Goal: Transaction & Acquisition: Book appointment/travel/reservation

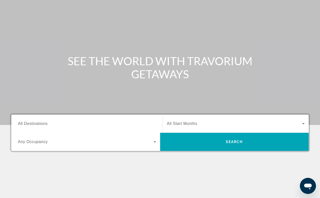
scroll to position [35, 0]
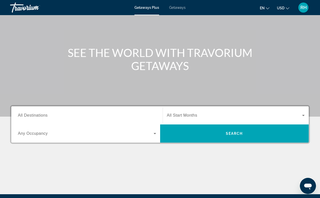
click at [41, 116] on span "All Destinations" at bounding box center [33, 115] width 30 height 4
click at [41, 116] on input "Destination All Destinations" at bounding box center [87, 116] width 138 height 6
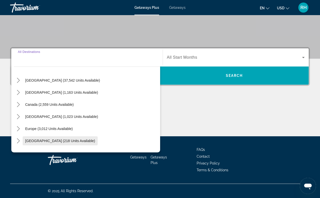
scroll to position [11, 0]
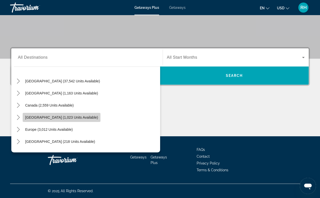
click at [70, 121] on span "Select destination: Caribbean & Atlantic Islands (1,023 units available)" at bounding box center [62, 117] width 78 height 12
type input "**********"
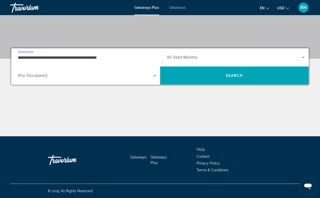
click at [124, 77] on span "Search widget" at bounding box center [86, 76] width 136 height 6
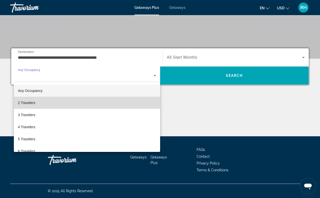
click at [94, 105] on mat-option "2 Travelers" at bounding box center [87, 103] width 146 height 12
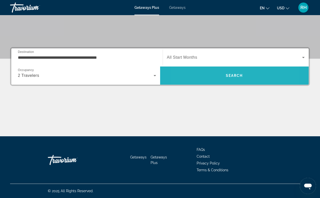
click at [208, 74] on span "Search" at bounding box center [234, 76] width 149 height 12
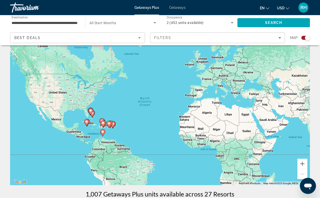
scroll to position [16, 0]
click at [112, 122] on icon "Main content" at bounding box center [110, 124] width 5 height 7
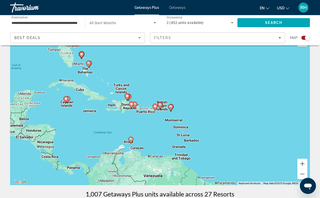
click at [87, 64] on icon "Main content" at bounding box center [88, 64] width 5 height 7
type input "**********"
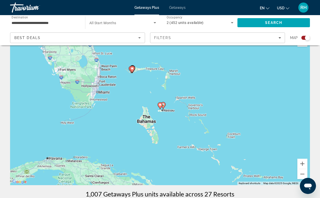
click at [135, 69] on icon "Main content" at bounding box center [132, 69] width 5 height 7
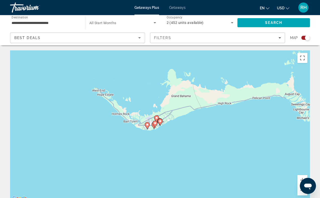
scroll to position [0, 0]
click at [89, 38] on div "Best Deals" at bounding box center [76, 38] width 124 height 6
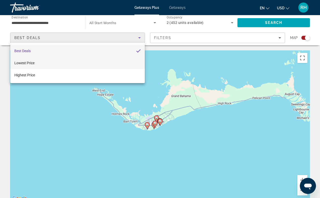
click at [94, 63] on mat-option "Lowest Price" at bounding box center [77, 63] width 134 height 12
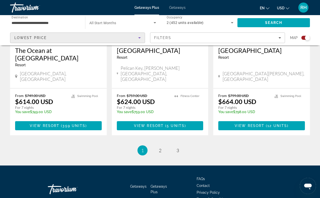
scroll to position [803, 0]
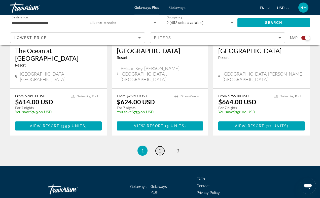
click at [159, 148] on span "2" at bounding box center [160, 151] width 3 height 6
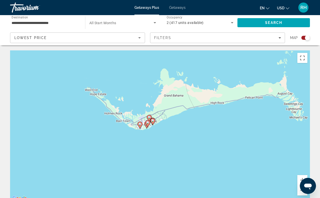
drag, startPoint x: 235, startPoint y: 78, endPoint x: 208, endPoint y: 77, distance: 27.2
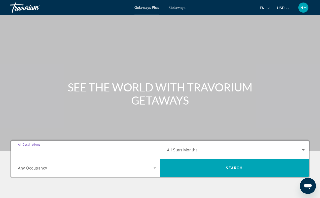
click at [105, 152] on input "Destination All Destinations" at bounding box center [87, 150] width 138 height 6
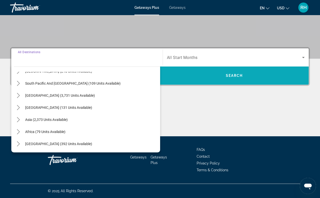
scroll to position [92, 0]
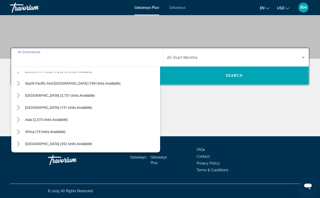
click at [194, 94] on div "Destination All Destinations All destinations [GEOGRAPHIC_DATA] (37,542 units a…" at bounding box center [160, 91] width 320 height 89
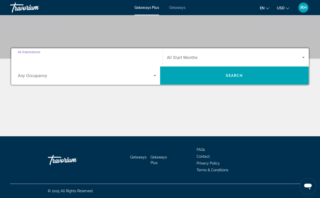
click at [89, 58] on input "Destination All Destinations" at bounding box center [87, 58] width 138 height 6
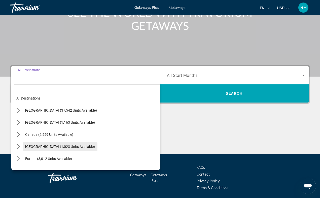
scroll to position [73, 0]
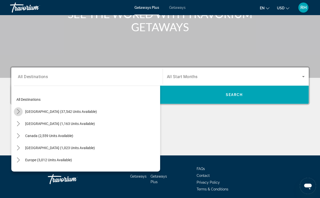
click at [20, 112] on icon "Toggle United States (37,542 units available) submenu" at bounding box center [18, 111] width 3 height 5
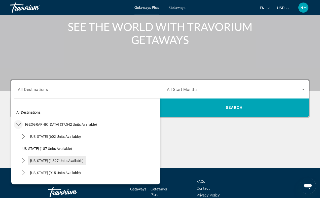
scroll to position [50, 0]
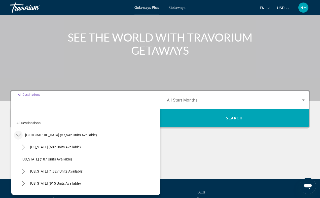
click at [97, 102] on input "Destination All Destinations" at bounding box center [87, 100] width 138 height 6
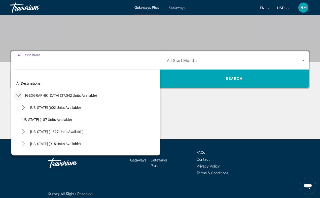
scroll to position [92, 0]
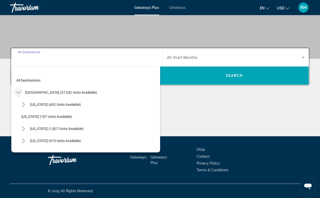
click at [175, 109] on div "Main content" at bounding box center [160, 117] width 300 height 38
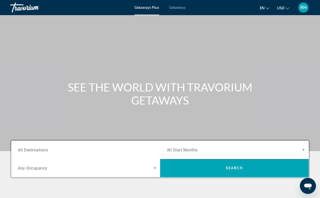
scroll to position [0, 0]
click at [175, 8] on span "Getaways" at bounding box center [177, 8] width 16 height 4
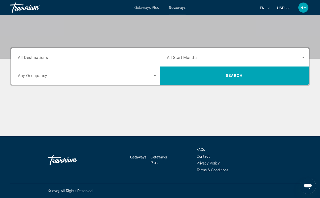
scroll to position [92, 0]
click at [152, 99] on div "Main content" at bounding box center [160, 117] width 300 height 38
click at [156, 74] on icon "Search widget" at bounding box center [155, 76] width 6 height 6
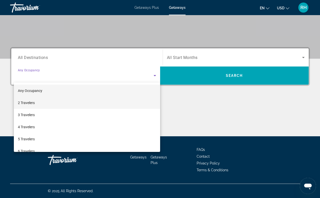
click at [76, 102] on mat-option "2 Travelers" at bounding box center [87, 103] width 146 height 12
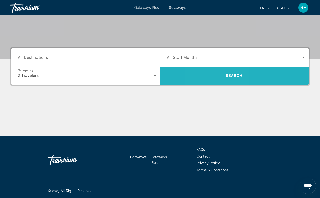
click at [215, 77] on span "Search" at bounding box center [234, 76] width 149 height 12
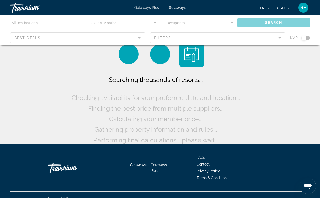
click at [111, 36] on div "Main content" at bounding box center [160, 30] width 320 height 30
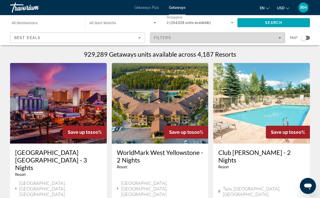
click at [280, 39] on icon "Filters" at bounding box center [280, 38] width 3 height 3
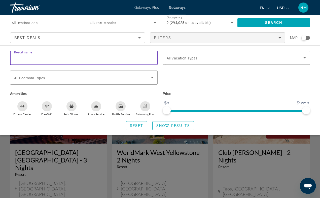
click at [97, 60] on input "Resort name" at bounding box center [84, 58] width 140 height 6
click at [61, 58] on input "Resort name" at bounding box center [84, 58] width 140 height 6
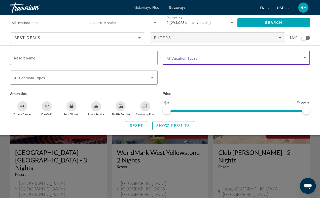
click at [197, 60] on div "Vacation Types All Vacation Types" at bounding box center [237, 58] width 140 height 14
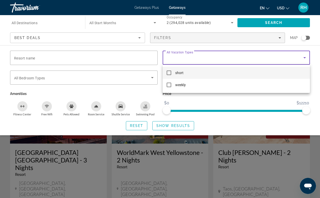
click at [85, 78] on div at bounding box center [160, 99] width 320 height 198
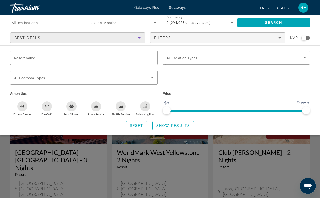
click at [107, 38] on div "Best Deals" at bounding box center [76, 38] width 124 height 6
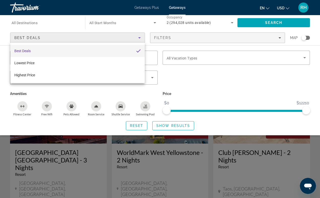
click at [145, 8] on div at bounding box center [160, 99] width 320 height 198
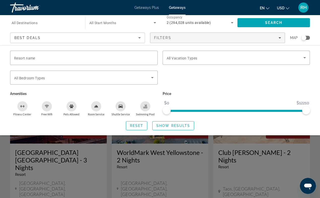
click at [145, 8] on span "Getaways Plus" at bounding box center [146, 8] width 24 height 4
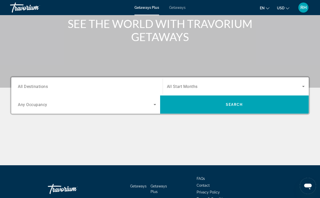
scroll to position [65, 0]
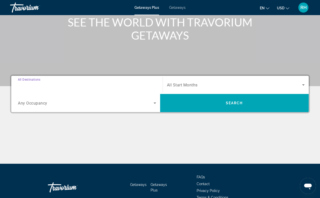
click at [84, 87] on input "Destination All Destinations" at bounding box center [87, 85] width 138 height 6
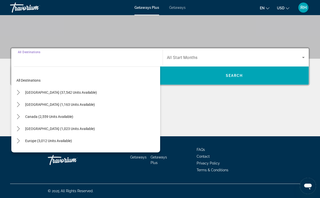
scroll to position [15, 0]
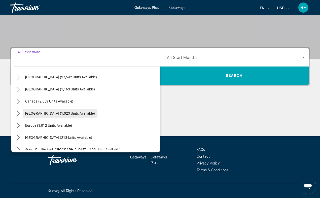
click at [81, 114] on span "[GEOGRAPHIC_DATA] (1,023 units available)" at bounding box center [60, 113] width 70 height 4
type input "**********"
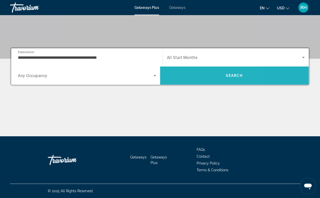
click at [190, 77] on span "Search" at bounding box center [234, 76] width 149 height 12
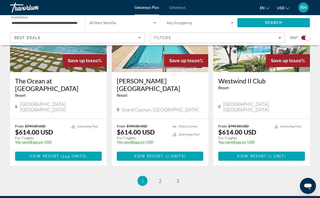
scroll to position [775, 0]
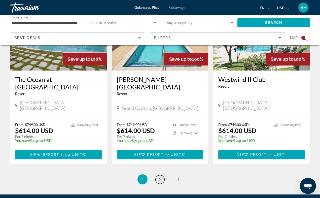
click at [158, 175] on link "page 2" at bounding box center [160, 179] width 9 height 9
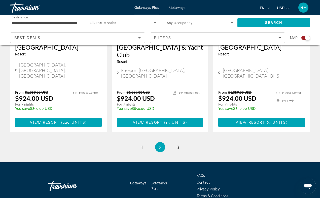
scroll to position [798, 0]
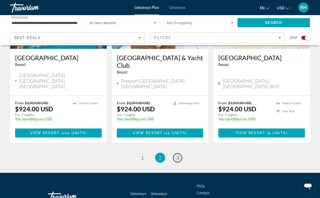
click at [177, 155] on span "3" at bounding box center [178, 158] width 3 height 6
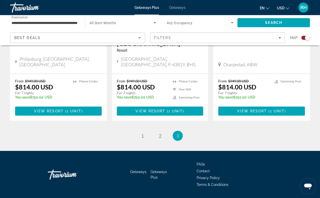
scroll to position [284, 0]
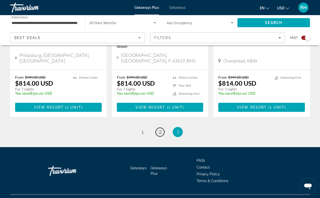
click at [159, 129] on span "2" at bounding box center [160, 132] width 3 height 6
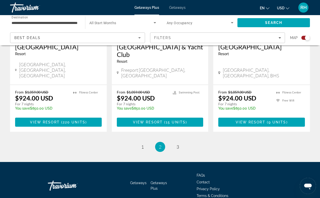
scroll to position [809, 0]
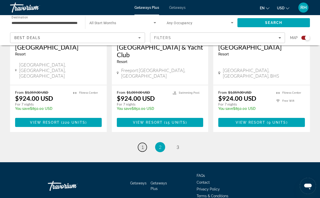
click at [143, 144] on span "1" at bounding box center [142, 147] width 3 height 6
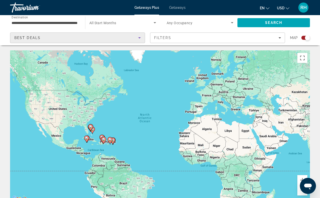
click at [137, 36] on icon "Sort by" at bounding box center [139, 38] width 6 height 6
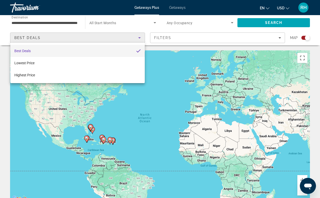
click at [154, 21] on div at bounding box center [160, 99] width 320 height 198
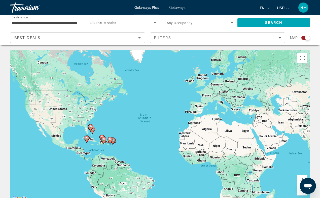
click at [154, 21] on icon "Search widget" at bounding box center [155, 23] width 6 height 6
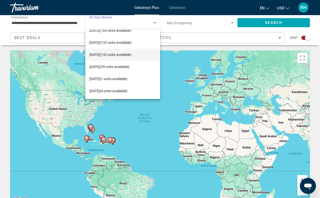
scroll to position [56, 0]
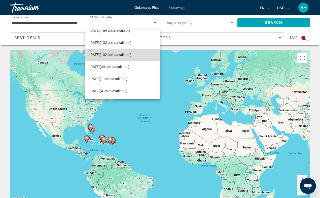
click at [129, 59] on mat-option "[DATE] (132 units available)" at bounding box center [122, 55] width 75 height 12
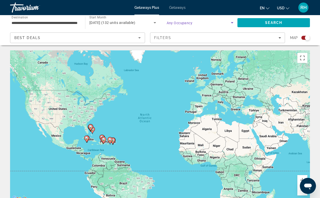
click at [232, 22] on icon "Search widget" at bounding box center [232, 23] width 6 height 6
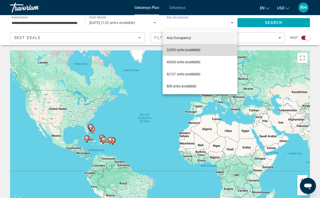
click at [200, 49] on span "2 (452 units available)" at bounding box center [184, 50] width 34 height 6
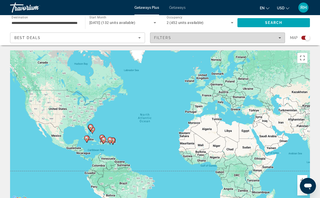
click at [219, 38] on div "Filters" at bounding box center [217, 38] width 127 height 4
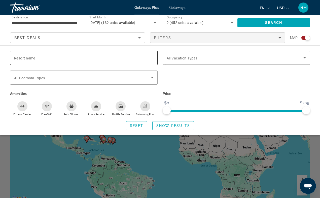
click at [139, 64] on div "Search widget" at bounding box center [84, 58] width 140 height 14
type input "*"
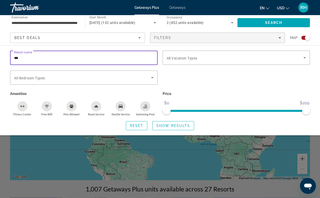
scroll to position [23, 0]
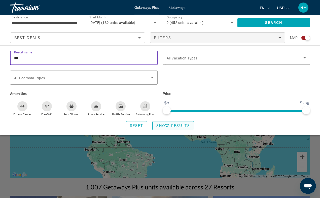
type input "***"
click at [164, 126] on span "Show Results" at bounding box center [173, 126] width 34 height 4
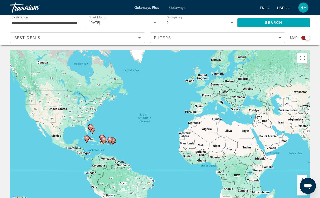
click at [127, 38] on div "Best Deals" at bounding box center [76, 38] width 124 height 6
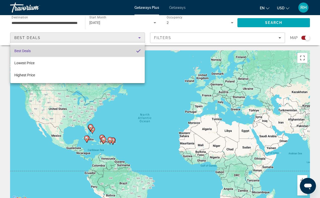
click at [85, 52] on mat-option "Best Deals" at bounding box center [77, 51] width 134 height 12
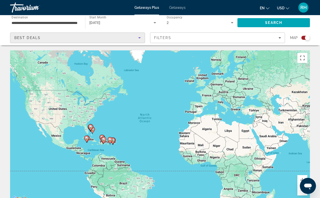
click at [50, 26] on div "**********" at bounding box center [45, 23] width 67 height 14
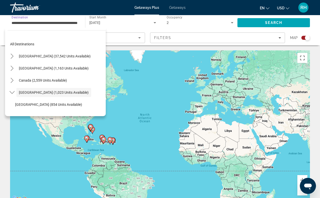
scroll to position [18, 0]
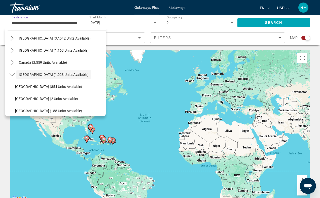
click at [50, 26] on div "**********" at bounding box center [45, 23] width 67 height 14
click at [57, 75] on span "[GEOGRAPHIC_DATA] (1,023 units available)" at bounding box center [54, 75] width 70 height 4
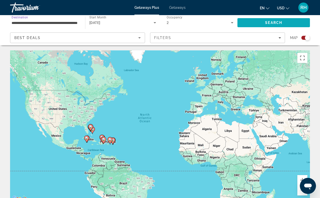
scroll to position [0, 0]
click at [195, 21] on div "2" at bounding box center [199, 23] width 64 height 6
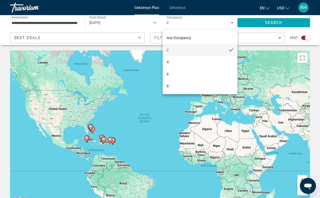
click at [101, 22] on div at bounding box center [160, 99] width 320 height 198
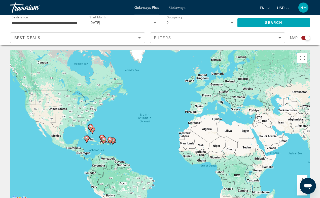
click at [100, 22] on span "[DATE]" at bounding box center [94, 23] width 11 height 4
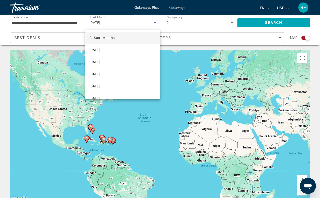
click at [121, 34] on mat-option "All Start Months" at bounding box center [122, 38] width 75 height 12
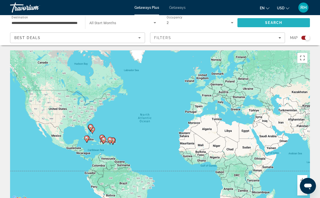
click at [249, 25] on span "Search" at bounding box center [273, 23] width 73 height 12
click at [139, 39] on icon "Sort by" at bounding box center [139, 38] width 6 height 6
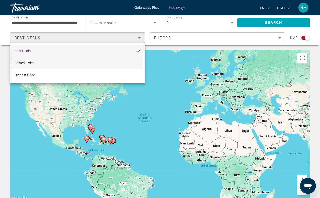
click at [54, 58] on mat-option "Lowest Price" at bounding box center [77, 63] width 134 height 12
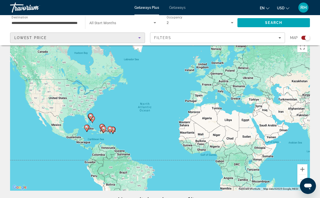
scroll to position [8, 0]
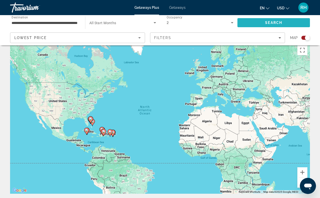
click at [260, 21] on span "Search" at bounding box center [273, 23] width 73 height 12
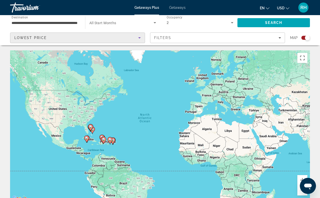
click at [130, 36] on div "Lowest Price" at bounding box center [76, 38] width 124 height 6
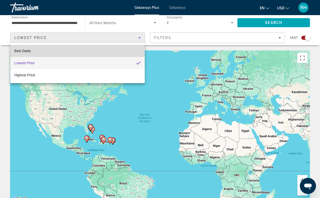
click at [101, 50] on mat-option "Best Deals" at bounding box center [77, 51] width 134 height 12
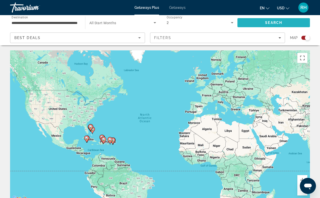
click at [260, 20] on span "Search" at bounding box center [273, 23] width 73 height 12
click at [101, 140] on icon "Main content" at bounding box center [103, 140] width 5 height 7
type input "**********"
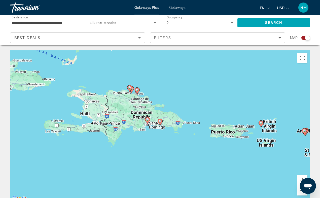
click at [177, 10] on div "Getaways Plus Getaways en English Español Français Italiano Português русский U…" at bounding box center [160, 7] width 320 height 13
click at [173, 17] on span "Occupancy" at bounding box center [175, 18] width 16 height 4
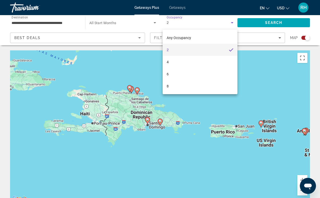
click at [170, 49] on mat-option "2" at bounding box center [200, 50] width 75 height 12
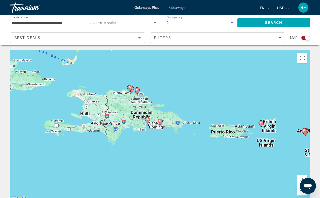
click at [127, 39] on div "Best Deals" at bounding box center [76, 38] width 124 height 6
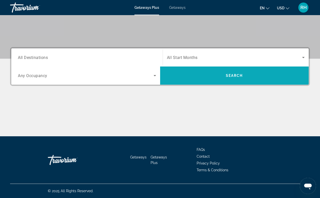
scroll to position [92, 0]
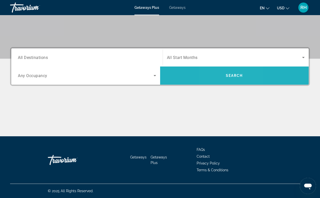
click at [222, 77] on span "Search" at bounding box center [234, 76] width 149 height 12
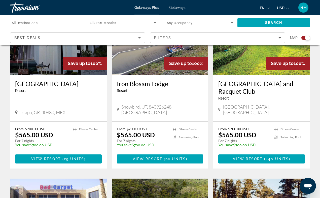
scroll to position [404, 0]
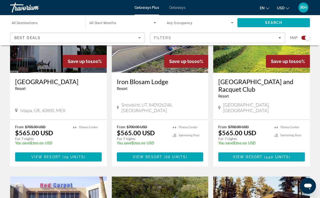
click at [253, 155] on span "View Resort" at bounding box center [248, 157] width 30 height 4
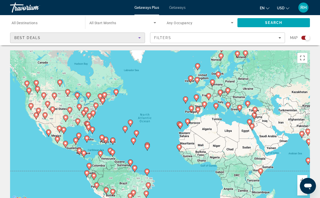
click at [117, 36] on div "Best Deals" at bounding box center [76, 38] width 124 height 6
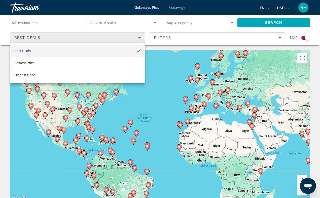
click at [180, 35] on div at bounding box center [160, 99] width 320 height 198
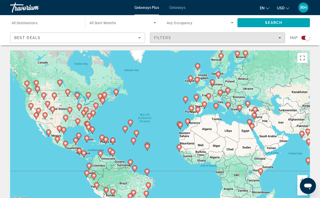
click at [180, 35] on span "Filters" at bounding box center [217, 38] width 134 height 12
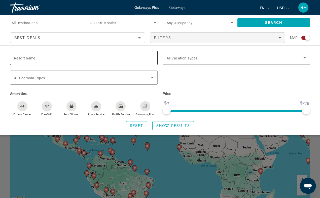
click at [137, 60] on input "Resort name" at bounding box center [84, 58] width 140 height 6
click at [175, 10] on div "Getaways Plus Getaways en English Español Français Italiano Português русский U…" at bounding box center [160, 7] width 320 height 13
click at [175, 8] on span "Getaways" at bounding box center [177, 8] width 16 height 4
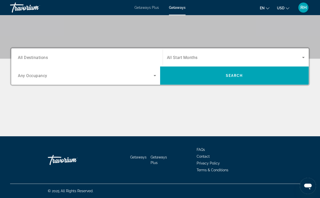
scroll to position [92, 0]
click at [75, 56] on input "Destination All Destinations" at bounding box center [87, 58] width 138 height 6
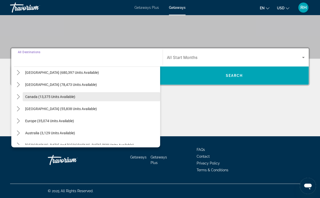
scroll to position [19, 0]
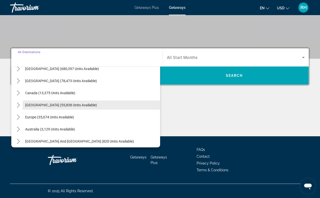
click at [83, 107] on span "[GEOGRAPHIC_DATA] (55,838 units available)" at bounding box center [61, 105] width 72 height 4
type input "**********"
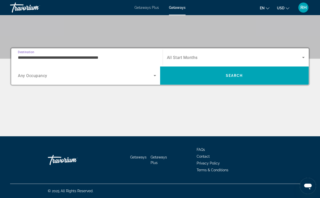
click at [132, 74] on span "Search widget" at bounding box center [86, 76] width 136 height 6
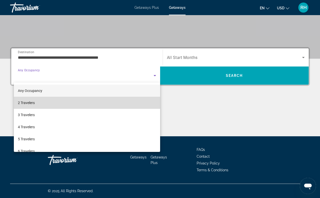
click at [82, 103] on mat-option "2 Travelers" at bounding box center [87, 103] width 146 height 12
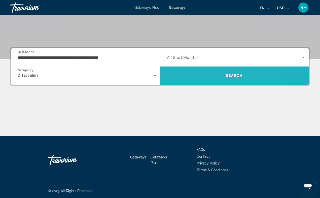
click at [202, 75] on span "Search" at bounding box center [234, 76] width 149 height 12
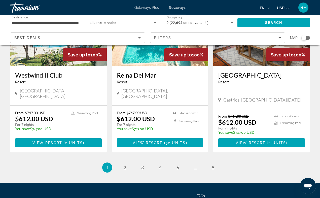
scroll to position [644, 0]
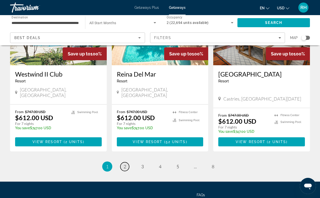
click at [124, 164] on span "2" at bounding box center [125, 167] width 3 height 6
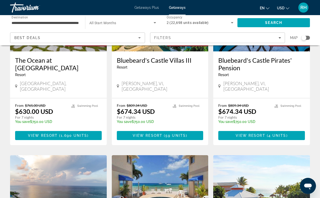
scroll to position [92, 0]
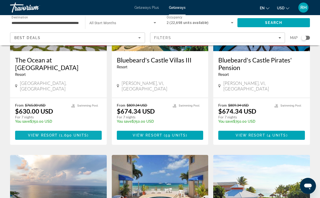
click at [63, 133] on span "1,690 units" at bounding box center [74, 135] width 26 height 4
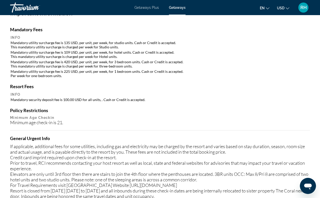
scroll to position [541, 0]
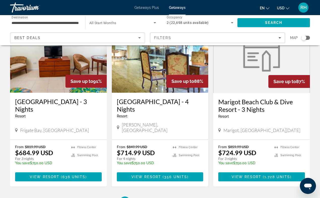
scroll to position [597, 0]
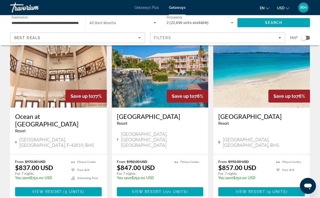
scroll to position [582, 0]
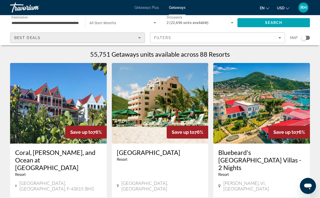
click at [138, 40] on icon "Sort by" at bounding box center [139, 38] width 6 height 6
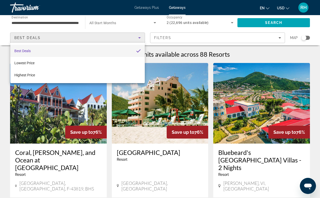
click at [189, 47] on div at bounding box center [160, 99] width 320 height 198
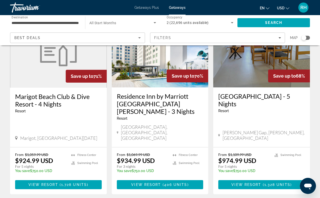
scroll to position [635, 0]
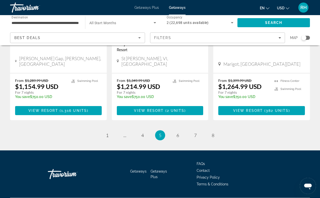
scroll to position [670, 0]
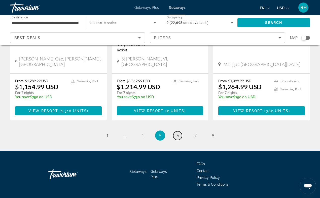
click at [177, 133] on span "6" at bounding box center [178, 136] width 3 height 6
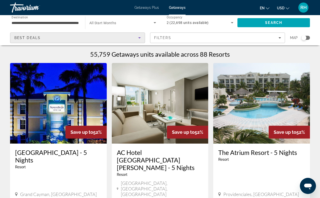
click at [120, 39] on div "Best Deals" at bounding box center [76, 38] width 124 height 6
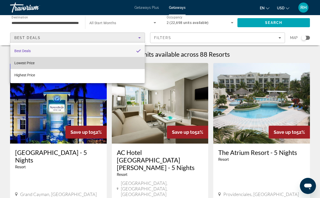
click at [75, 62] on mat-option "Lowest Price" at bounding box center [77, 63] width 134 height 12
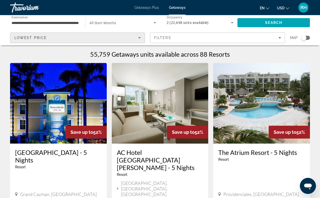
click at [86, 41] on div "Lowest Price" at bounding box center [76, 38] width 124 height 6
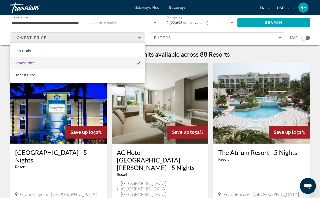
click at [149, 8] on div at bounding box center [160, 99] width 320 height 198
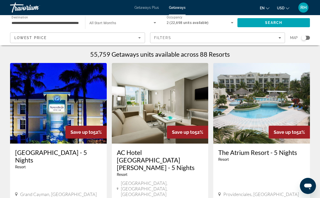
click at [149, 9] on span "Getaways Plus" at bounding box center [146, 8] width 24 height 4
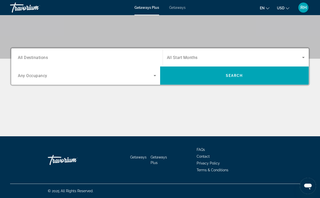
scroll to position [92, 0]
click at [85, 56] on input "Destination All Destinations" at bounding box center [87, 58] width 138 height 6
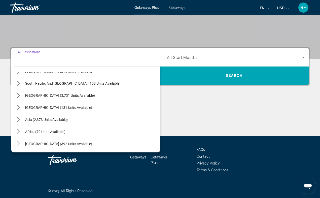
scroll to position [82, 0]
click at [85, 104] on span "Select destination: Central America (131 units available)" at bounding box center [59, 107] width 72 height 12
type input "**********"
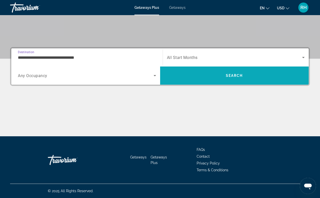
click at [188, 79] on span "Search" at bounding box center [234, 76] width 149 height 12
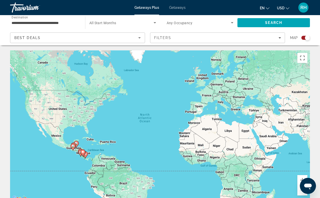
click at [105, 35] on div "Best Deals" at bounding box center [77, 40] width 126 height 14
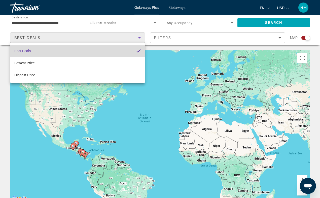
click at [90, 49] on mat-option "Best Deals" at bounding box center [77, 51] width 134 height 12
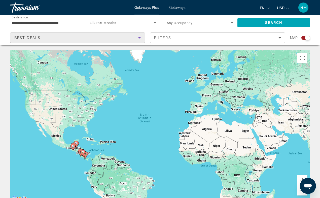
click at [85, 41] on div "Best Deals" at bounding box center [77, 40] width 126 height 14
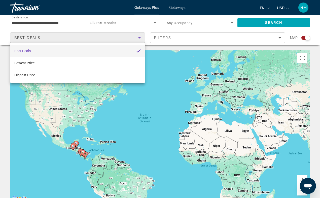
click at [176, 66] on div at bounding box center [160, 99] width 320 height 198
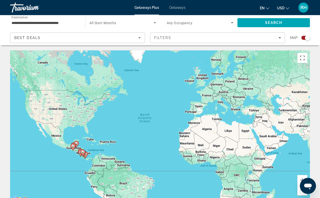
click at [81, 39] on div "Best Deals" at bounding box center [76, 38] width 124 height 6
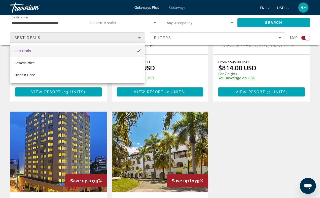
scroll to position [460, 0]
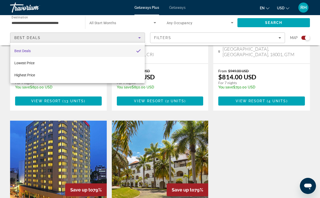
click at [114, 20] on div at bounding box center [160, 99] width 320 height 198
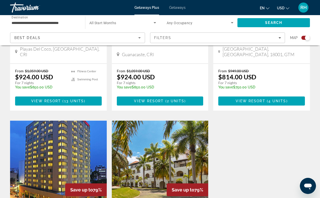
click at [111, 24] on span "All Start Months" at bounding box center [102, 23] width 27 height 4
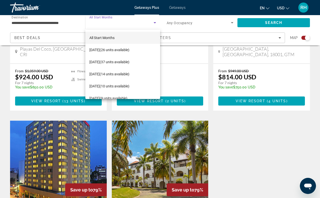
click at [71, 24] on div at bounding box center [160, 99] width 320 height 198
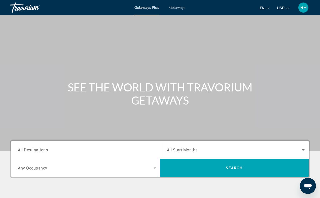
click at [192, 153] on div "Search widget" at bounding box center [236, 150] width 138 height 14
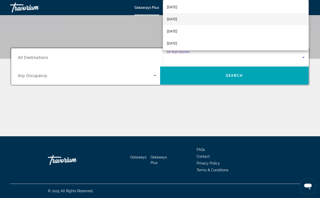
scroll to position [55, 0]
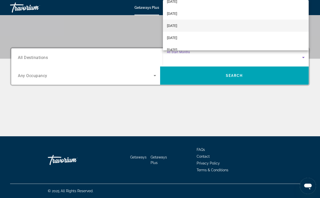
click at [177, 24] on span "[DATE]" at bounding box center [172, 26] width 10 height 6
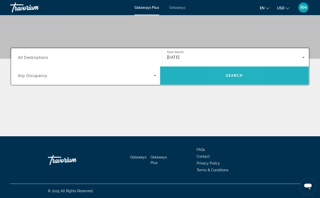
click at [226, 78] on span "Search" at bounding box center [234, 76] width 149 height 12
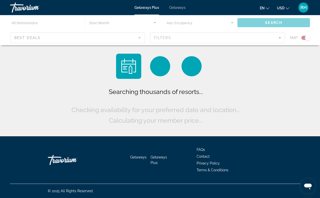
click at [177, 8] on span "Getaways" at bounding box center [177, 8] width 16 height 4
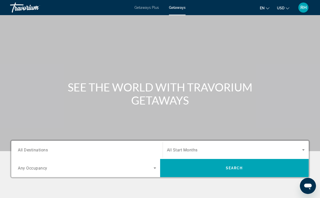
click at [58, 166] on span "Search widget" at bounding box center [86, 168] width 136 height 6
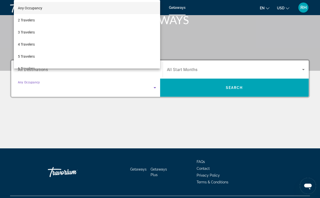
scroll to position [92, 0]
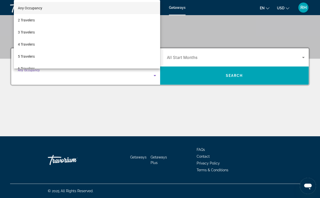
click at [73, 102] on div at bounding box center [160, 99] width 320 height 198
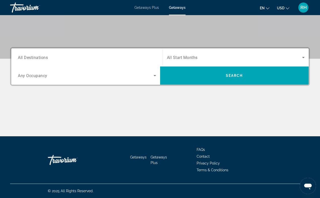
click at [61, 60] on div "Search widget" at bounding box center [87, 57] width 138 height 14
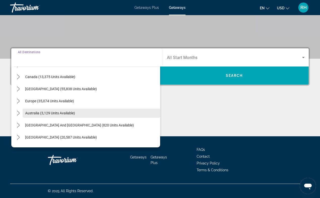
scroll to position [33, 0]
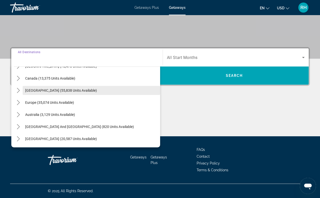
click at [95, 91] on span "[GEOGRAPHIC_DATA] (55,838 units available)" at bounding box center [61, 90] width 72 height 4
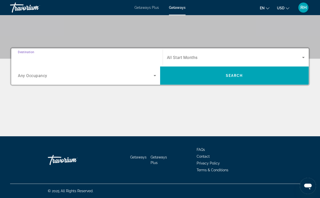
type input "**********"
click at [116, 80] on div "Search widget" at bounding box center [87, 75] width 138 height 14
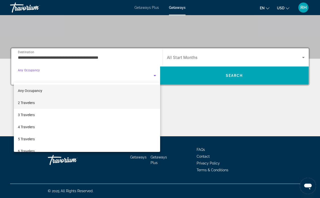
click at [97, 108] on mat-option "2 Travelers" at bounding box center [87, 103] width 146 height 12
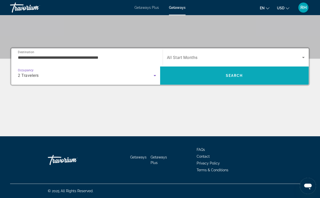
click at [218, 82] on span "Search" at bounding box center [234, 75] width 149 height 18
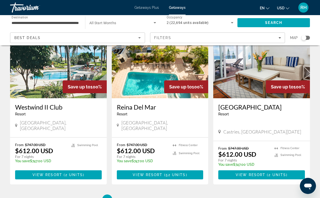
scroll to position [613, 0]
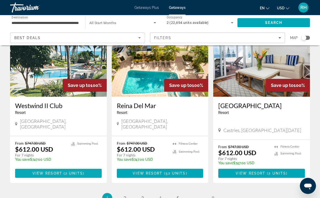
click at [58, 171] on span "View Resort" at bounding box center [47, 173] width 30 height 4
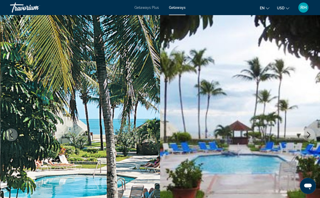
click at [310, 136] on icon "Next image" at bounding box center [309, 135] width 6 height 6
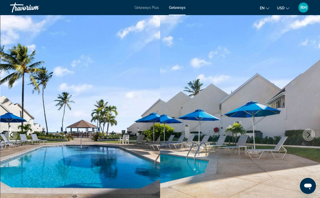
click at [310, 136] on icon "Next image" at bounding box center [309, 135] width 6 height 6
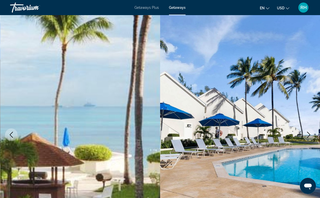
click at [310, 136] on icon "Next image" at bounding box center [309, 135] width 6 height 6
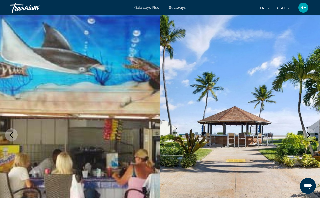
click at [310, 136] on icon "Next image" at bounding box center [309, 135] width 6 height 6
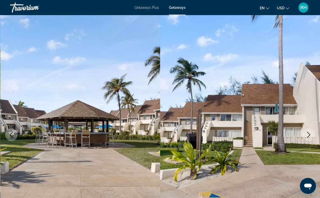
click at [310, 136] on icon "Next image" at bounding box center [309, 135] width 6 height 6
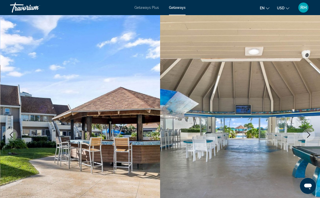
click at [310, 136] on icon "Next image" at bounding box center [309, 135] width 6 height 6
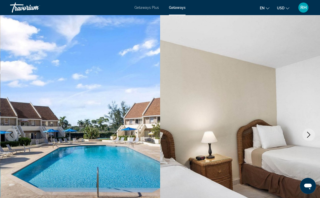
click at [310, 136] on icon "Next image" at bounding box center [309, 135] width 6 height 6
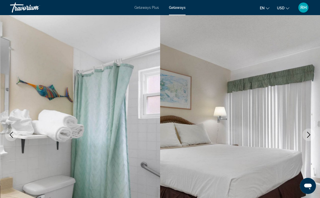
click at [310, 136] on icon "Next image" at bounding box center [309, 135] width 6 height 6
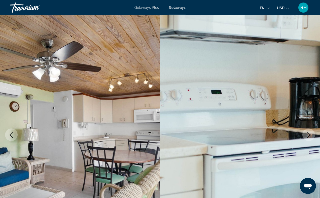
click at [310, 136] on icon "Next image" at bounding box center [309, 135] width 6 height 6
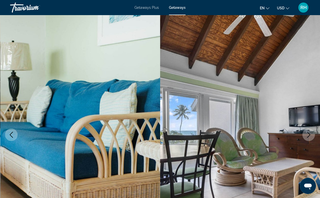
click at [310, 136] on icon "Next image" at bounding box center [309, 135] width 6 height 6
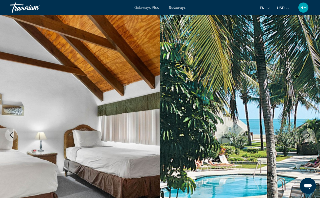
click at [146, 9] on span "Getaways Plus" at bounding box center [146, 8] width 24 height 4
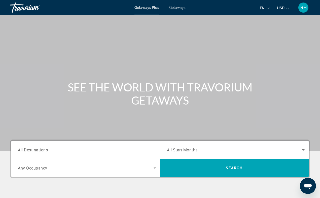
click at [176, 8] on span "Getaways" at bounding box center [177, 8] width 16 height 4
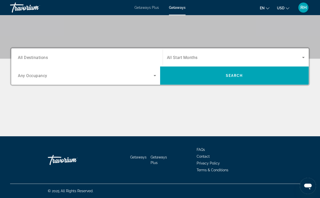
scroll to position [92, 0]
click at [90, 63] on div "Search widget" at bounding box center [87, 57] width 138 height 14
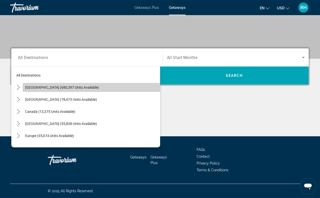
click at [69, 87] on span "[GEOGRAPHIC_DATA] (680,397 units available)" at bounding box center [62, 87] width 74 height 4
type input "**********"
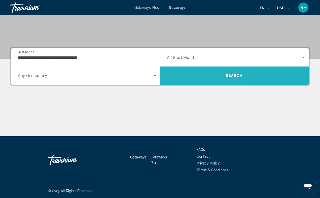
click at [183, 72] on span "Search" at bounding box center [234, 76] width 149 height 12
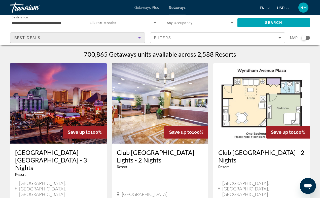
click at [124, 39] on div "Best Deals" at bounding box center [76, 38] width 124 height 6
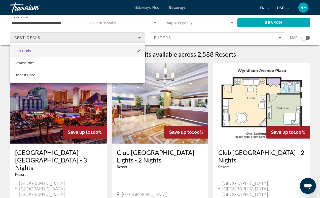
click at [122, 39] on div at bounding box center [160, 99] width 320 height 198
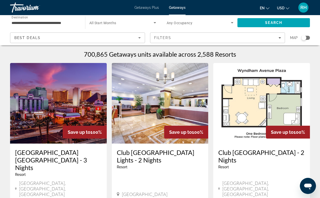
click at [145, 8] on span "Getaways Plus" at bounding box center [146, 8] width 24 height 4
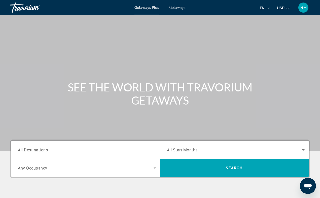
click at [282, 8] on span "USD" at bounding box center [281, 8] width 8 height 4
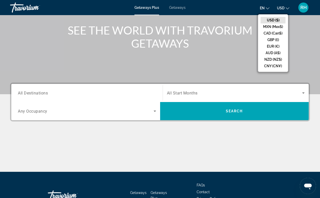
scroll to position [51, 0]
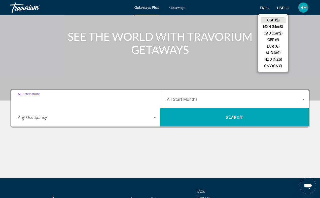
click at [126, 102] on input "Destination All Destinations" at bounding box center [87, 99] width 138 height 6
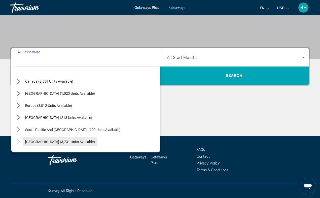
scroll to position [30, 0]
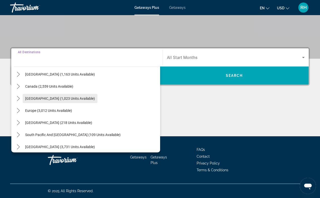
click at [72, 95] on span "Select destination: Caribbean & Atlantic Islands (1,023 units available)" at bounding box center [60, 98] width 75 height 12
type input "**********"
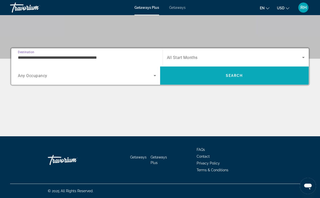
click at [202, 75] on span "Search" at bounding box center [234, 76] width 149 height 12
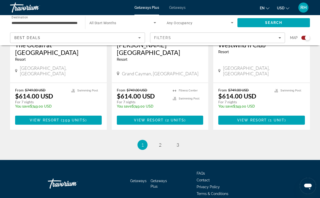
scroll to position [809, 0]
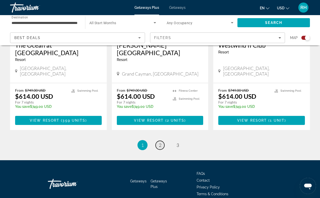
click at [159, 142] on span "2" at bounding box center [160, 145] width 3 height 6
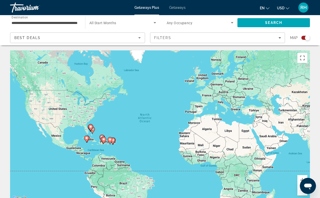
click at [89, 127] on image "Main content" at bounding box center [90, 126] width 3 height 3
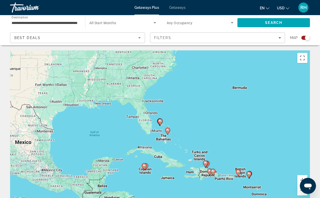
click at [159, 121] on image "Main content" at bounding box center [160, 121] width 3 height 3
type input "**********"
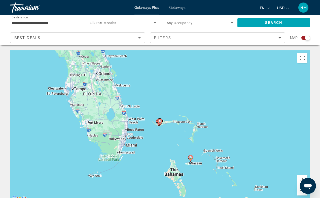
click at [159, 121] on image "Main content" at bounding box center [160, 121] width 3 height 3
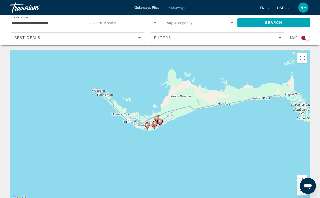
click at [158, 122] on icon "Main content" at bounding box center [160, 122] width 5 height 7
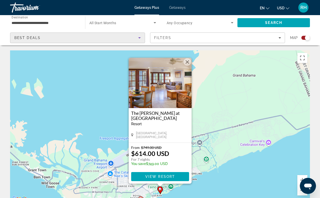
click at [106, 38] on div "Best Deals" at bounding box center [76, 38] width 124 height 6
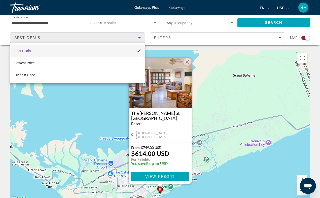
click at [171, 36] on div at bounding box center [160, 99] width 320 height 198
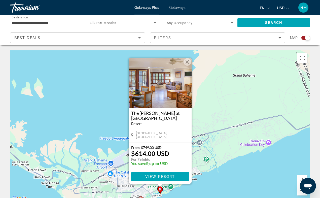
click at [186, 60] on button "Close" at bounding box center [188, 62] width 8 height 8
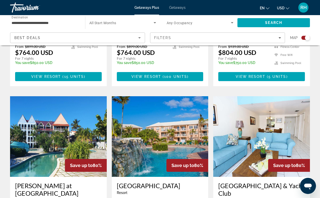
scroll to position [483, 0]
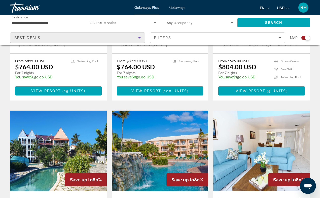
click at [118, 38] on div "Best Deals" at bounding box center [76, 38] width 124 height 6
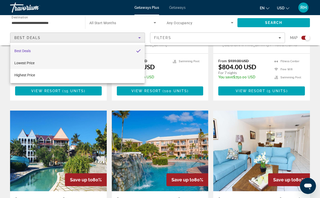
click at [43, 61] on mat-option "Lowest Price" at bounding box center [77, 63] width 134 height 12
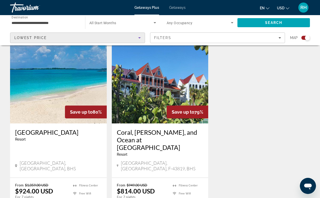
scroll to position [734, 0]
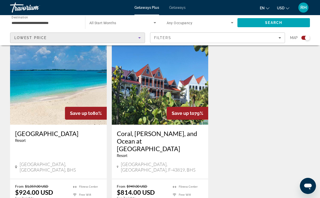
click at [73, 64] on img "Main content" at bounding box center [58, 84] width 97 height 81
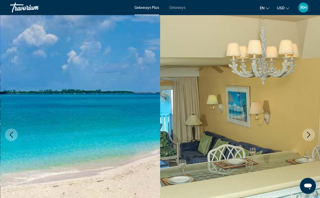
click at [308, 136] on icon "Next image" at bounding box center [308, 135] width 3 height 6
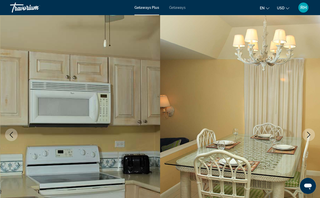
click at [308, 136] on icon "Next image" at bounding box center [308, 135] width 3 height 6
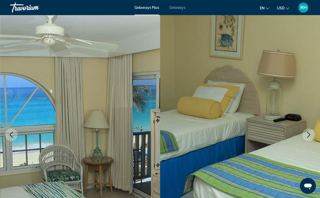
click at [308, 136] on icon "Next image" at bounding box center [308, 135] width 3 height 6
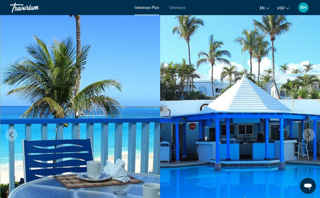
click at [308, 136] on icon "Next image" at bounding box center [308, 135] width 3 height 6
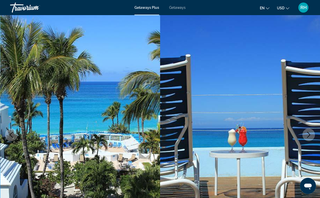
click at [308, 136] on icon "Next image" at bounding box center [308, 135] width 3 height 6
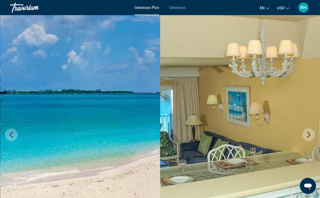
click at [308, 136] on icon "Next image" at bounding box center [308, 135] width 3 height 6
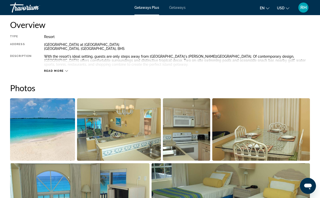
scroll to position [258, 0]
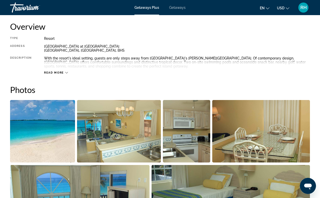
click at [55, 72] on span "Read more" at bounding box center [54, 72] width 20 height 3
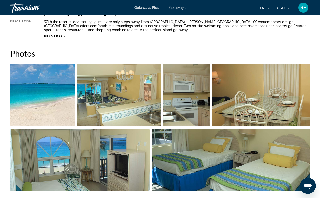
scroll to position [302, 0]
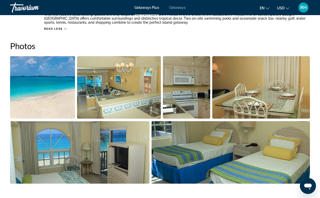
click at [58, 87] on img "Open full-screen image slider" at bounding box center [42, 87] width 65 height 62
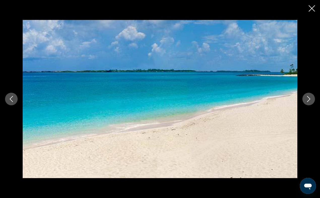
click at [305, 102] on button "Next image" at bounding box center [308, 99] width 13 height 13
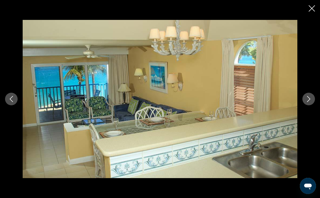
click at [305, 102] on button "Next image" at bounding box center [308, 99] width 13 height 13
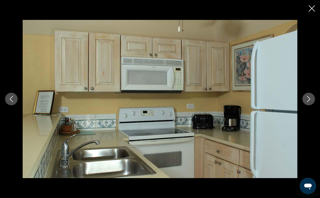
click at [305, 102] on button "Next image" at bounding box center [308, 99] width 13 height 13
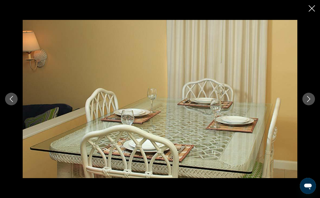
click at [305, 102] on button "Next image" at bounding box center [308, 99] width 13 height 13
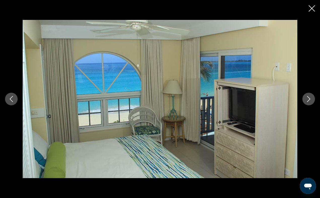
click at [305, 102] on button "Next image" at bounding box center [308, 99] width 13 height 13
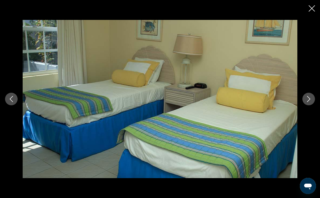
click at [311, 9] on icon "Close slideshow" at bounding box center [312, 8] width 6 height 6
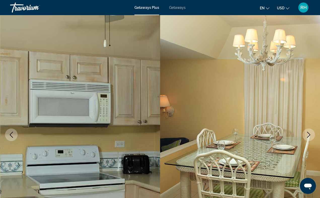
scroll to position [0, 0]
click at [175, 8] on span "Getaways" at bounding box center [177, 8] width 16 height 4
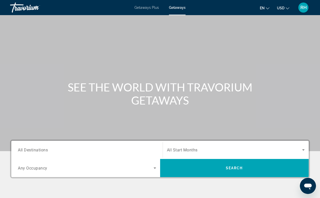
click at [152, 8] on span "Getaways Plus" at bounding box center [146, 8] width 24 height 4
click at [171, 7] on span "Getaways" at bounding box center [177, 8] width 16 height 4
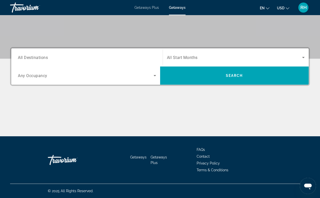
scroll to position [92, 0]
click at [51, 57] on input "Destination All Destinations" at bounding box center [87, 58] width 138 height 6
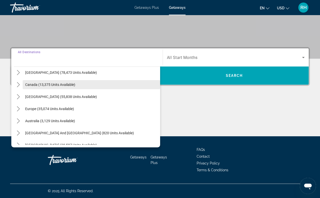
scroll to position [30, 0]
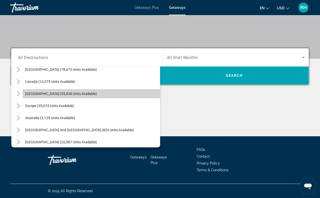
click at [56, 96] on span "Select destination: Caribbean & Atlantic Islands (55,838 units available)" at bounding box center [92, 94] width 138 height 12
type input "**********"
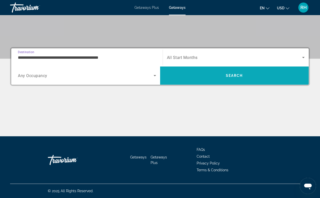
click at [204, 75] on span "Search" at bounding box center [234, 76] width 149 height 12
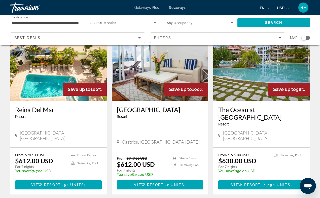
scroll to position [607, 0]
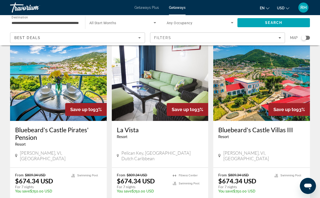
scroll to position [23, 0]
click at [59, 101] on img "Main content" at bounding box center [58, 80] width 97 height 81
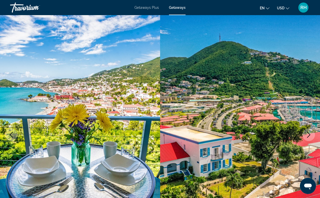
click at [309, 134] on icon "Next image" at bounding box center [309, 135] width 6 height 6
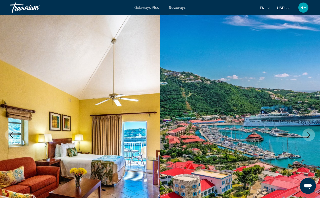
click at [309, 134] on icon "Next image" at bounding box center [309, 135] width 6 height 6
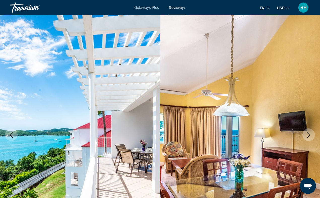
click at [309, 134] on icon "Next image" at bounding box center [309, 135] width 6 height 6
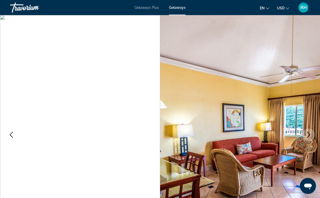
click at [309, 134] on icon "Next image" at bounding box center [309, 135] width 6 height 6
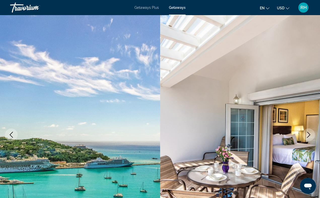
click at [309, 134] on icon "Next image" at bounding box center [309, 135] width 6 height 6
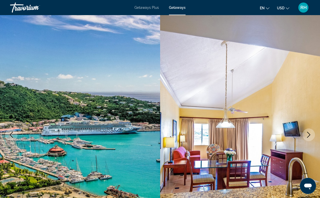
click at [309, 134] on icon "Next image" at bounding box center [309, 135] width 6 height 6
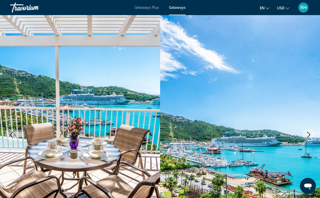
click at [309, 134] on icon "Next image" at bounding box center [309, 135] width 6 height 6
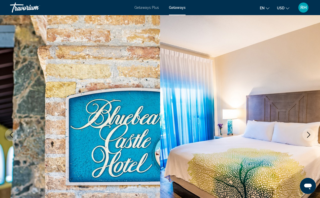
click at [309, 134] on icon "Next image" at bounding box center [309, 135] width 6 height 6
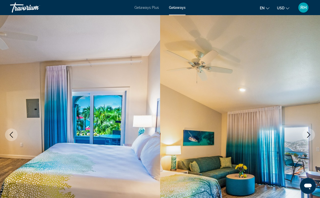
click at [309, 134] on icon "Next image" at bounding box center [309, 135] width 6 height 6
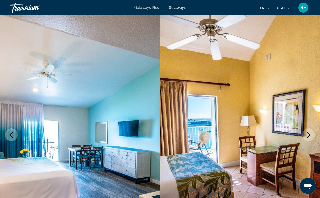
click at [142, 8] on span "Getaways Plus" at bounding box center [146, 8] width 24 height 4
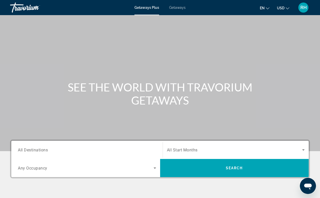
click at [28, 9] on div "Travorium" at bounding box center [35, 7] width 50 height 13
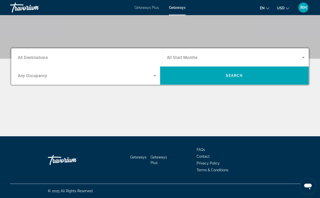
scroll to position [92, 0]
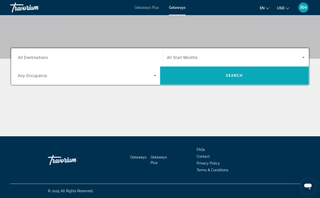
click at [199, 77] on span "Search" at bounding box center [234, 76] width 149 height 12
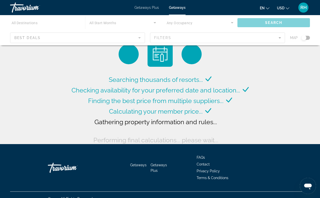
click at [141, 165] on span "Getaways" at bounding box center [138, 165] width 16 height 4
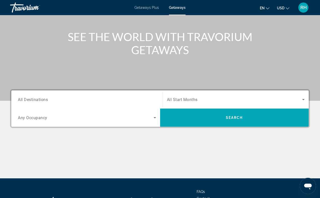
scroll to position [47, 0]
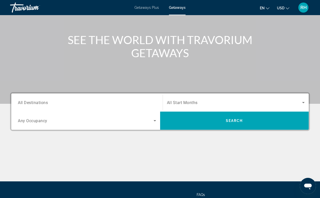
click at [152, 106] on div "Search widget" at bounding box center [87, 102] width 138 height 14
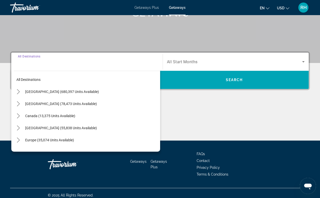
scroll to position [92, 0]
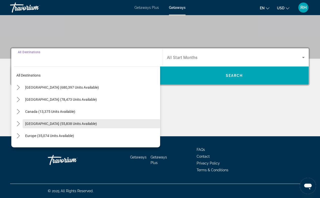
click at [110, 118] on span "Select destination: Caribbean & Atlantic Islands (55,838 units available)" at bounding box center [92, 124] width 138 height 12
type input "**********"
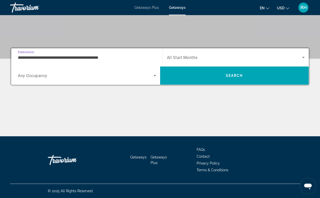
click at [192, 56] on span "All Start Months" at bounding box center [182, 57] width 31 height 5
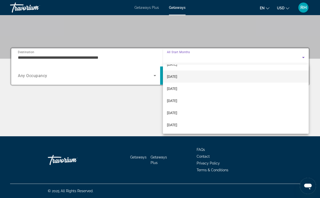
scroll to position [57, 0]
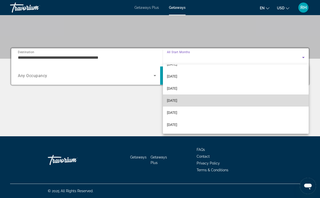
click at [189, 100] on mat-option "[DATE]" at bounding box center [236, 100] width 146 height 12
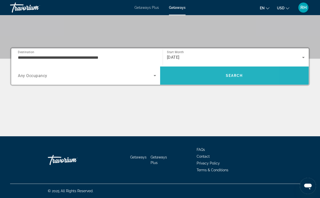
click at [198, 77] on span "Search" at bounding box center [234, 76] width 149 height 12
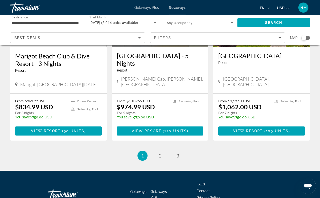
scroll to position [655, 0]
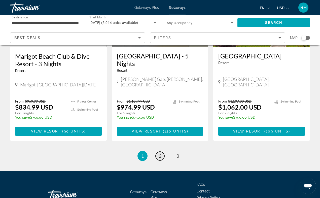
click at [159, 153] on span "2" at bounding box center [160, 156] width 3 height 6
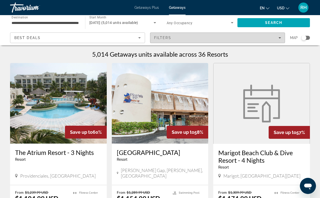
click at [193, 40] on span "Filters" at bounding box center [217, 38] width 134 height 12
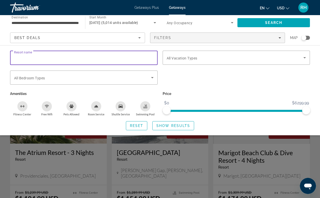
click at [87, 59] on input "Resort name" at bounding box center [84, 58] width 140 height 6
type input "*"
click at [185, 58] on span "All Vacation Types" at bounding box center [182, 58] width 31 height 4
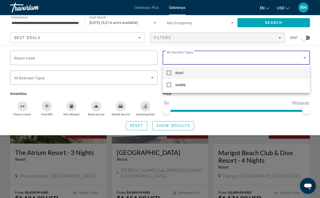
click at [124, 90] on div at bounding box center [160, 99] width 320 height 198
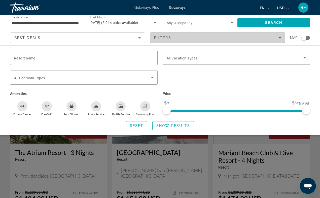
click at [169, 40] on span "Filters" at bounding box center [217, 38] width 134 height 12
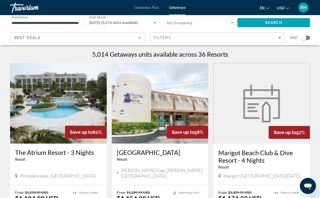
click at [190, 22] on span "Any Occupancy" at bounding box center [180, 23] width 26 height 4
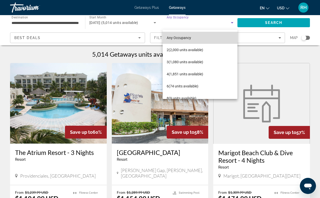
click at [183, 41] on mat-option "Any Occupancy" at bounding box center [200, 38] width 75 height 12
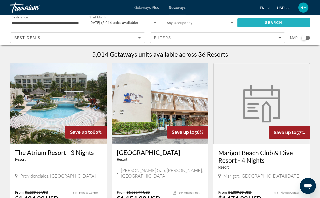
click at [255, 23] on span "Search" at bounding box center [273, 23] width 73 height 12
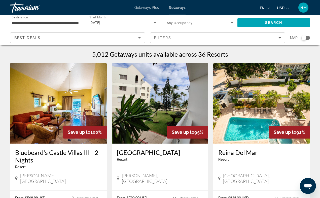
click at [114, 21] on div "[DATE]" at bounding box center [121, 23] width 64 height 6
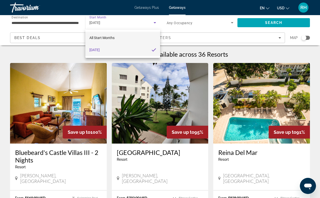
click at [107, 38] on span "All Start Months" at bounding box center [101, 38] width 25 height 4
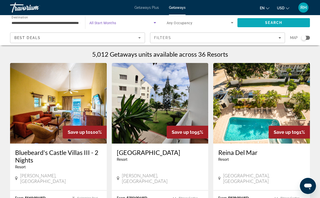
click at [255, 22] on span "Search" at bounding box center [273, 23] width 73 height 12
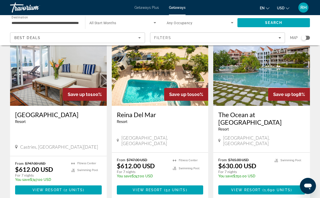
scroll to position [606, 0]
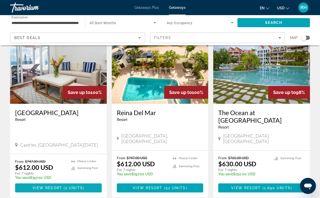
click at [63, 186] on span "Main content" at bounding box center [63, 188] width 2 height 4
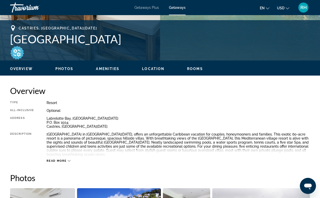
scroll to position [195, 0]
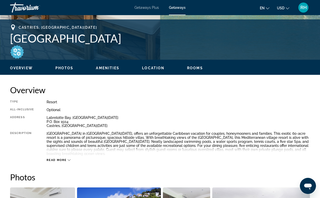
click at [63, 68] on span "Photos" at bounding box center [64, 68] width 18 height 4
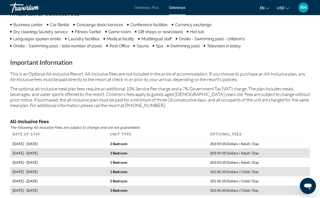
scroll to position [550, 0]
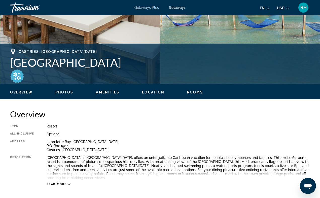
click at [109, 90] on button "Amenities" at bounding box center [107, 92] width 23 height 5
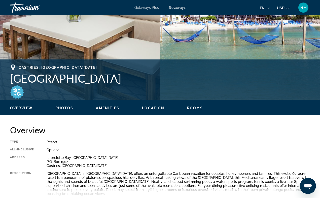
scroll to position [155, 0]
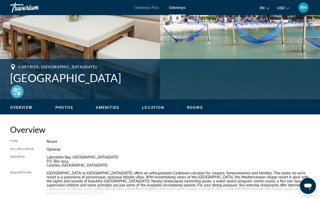
click at [147, 108] on span "Location" at bounding box center [153, 108] width 22 height 4
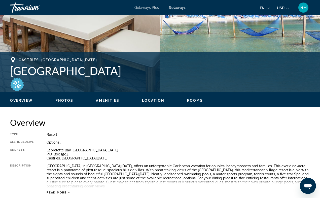
scroll to position [162, 0]
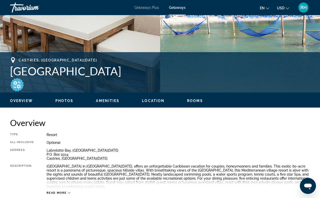
click at [189, 101] on span "Rooms" at bounding box center [195, 101] width 16 height 4
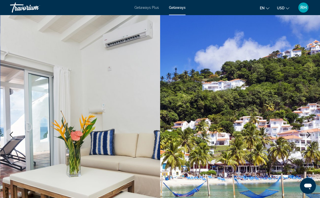
scroll to position [0, 0]
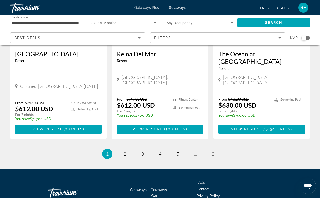
scroll to position [664, 0]
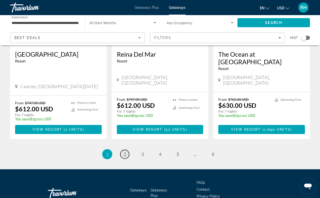
click at [123, 150] on link "page 2" at bounding box center [124, 154] width 9 height 9
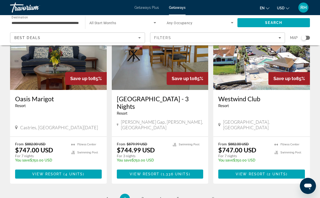
scroll to position [601, 0]
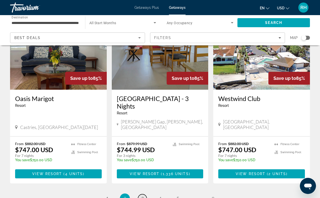
click at [143, 196] on span "3" at bounding box center [142, 199] width 3 height 6
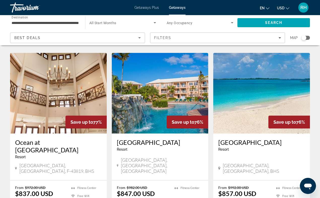
scroll to position [379, 0]
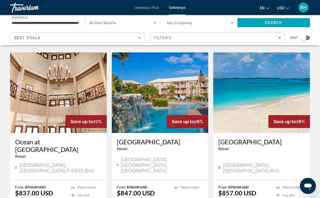
click at [150, 96] on img "Main content" at bounding box center [160, 92] width 97 height 81
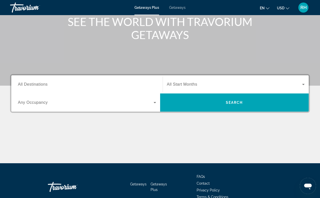
scroll to position [57, 0]
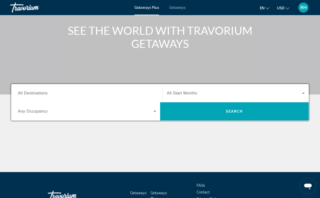
click at [52, 92] on input "Destination All Destinations" at bounding box center [87, 93] width 138 height 6
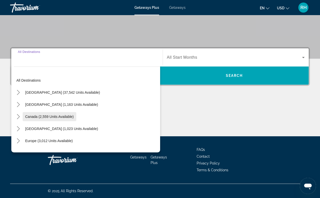
scroll to position [0, 0]
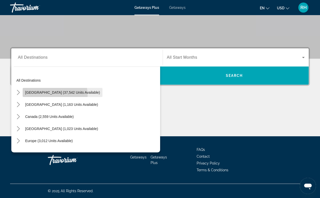
click at [52, 95] on span "Select destination: United States (37,542 units available)" at bounding box center [63, 92] width 80 height 12
type input "**********"
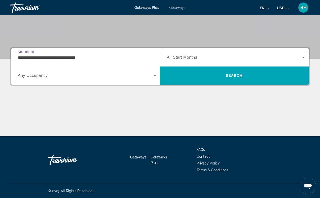
click at [192, 61] on div "Search widget" at bounding box center [236, 57] width 138 height 14
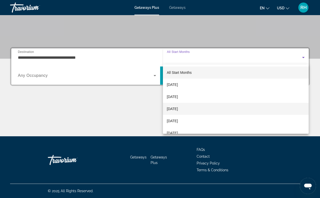
click at [178, 106] on span "[DATE]" at bounding box center [172, 109] width 11 height 6
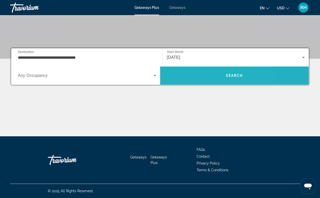
click at [196, 76] on span "Search" at bounding box center [234, 76] width 149 height 12
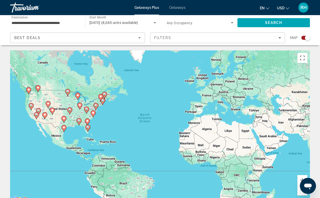
click at [88, 127] on image "Main content" at bounding box center [87, 127] width 3 height 3
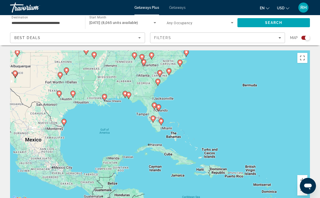
click at [161, 122] on image "Main content" at bounding box center [161, 120] width 3 height 3
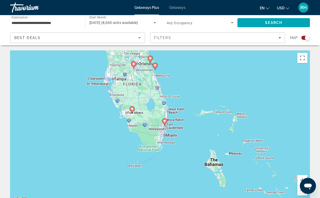
click at [165, 123] on icon "Main content" at bounding box center [164, 122] width 5 height 7
type input "**********"
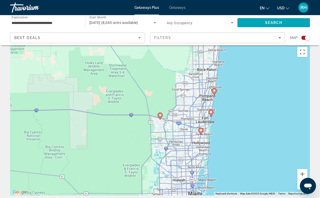
scroll to position [4, 0]
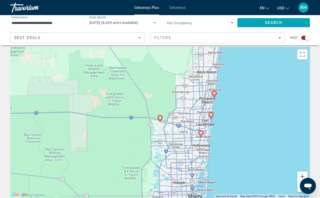
click at [211, 114] on image "Main content" at bounding box center [211, 114] width 3 height 3
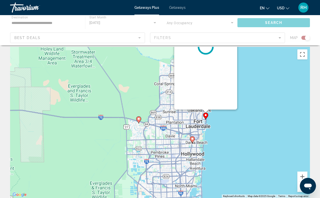
scroll to position [0, 0]
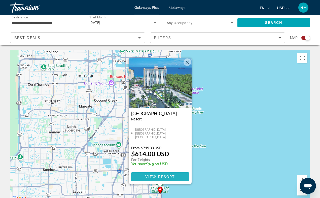
click at [167, 178] on span "View Resort" at bounding box center [160, 177] width 30 height 4
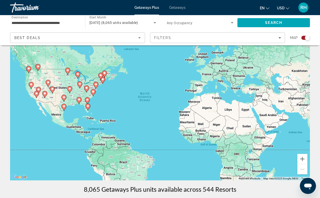
scroll to position [21, 0]
click at [302, 160] on button "Zoom in" at bounding box center [302, 159] width 10 height 10
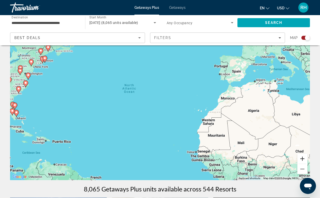
click at [301, 159] on button "Zoom in" at bounding box center [302, 159] width 10 height 10
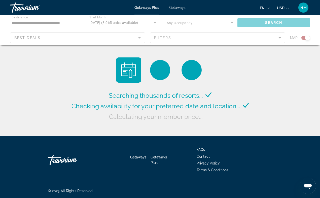
click at [189, 138] on div "Getaways Getaways Plus FAQs Contact Privacy Policy Terms & Conditions" at bounding box center [160, 159] width 300 height 47
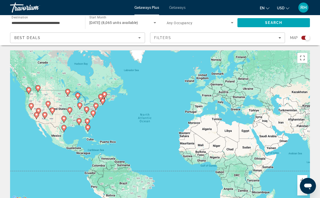
click at [102, 131] on div "To activate drag with keyboard, press Alt + Enter. Once in keyboard drag state,…" at bounding box center [160, 125] width 300 height 151
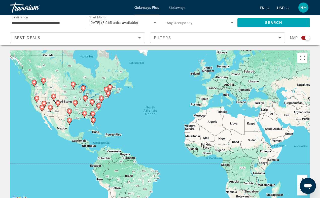
drag, startPoint x: 119, startPoint y: 100, endPoint x: 126, endPoint y: 93, distance: 10.4
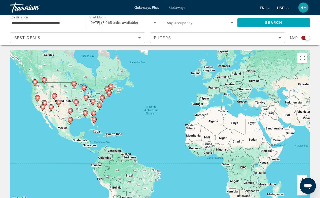
click at [299, 180] on button "Zoom in" at bounding box center [302, 180] width 10 height 10
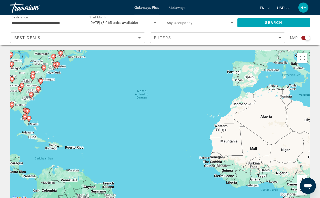
click at [299, 179] on button "Zoom in" at bounding box center [302, 180] width 10 height 10
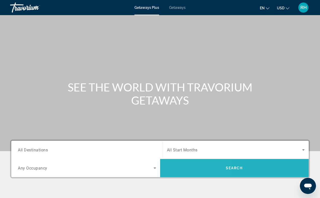
click at [175, 167] on span "Search" at bounding box center [234, 168] width 149 height 12
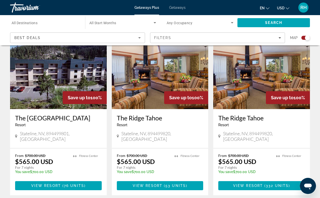
scroll to position [782, 0]
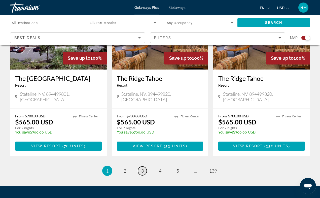
click at [141, 168] on span "3" at bounding box center [142, 171] width 3 height 6
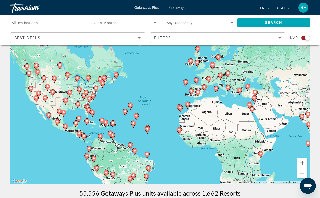
scroll to position [17, 0]
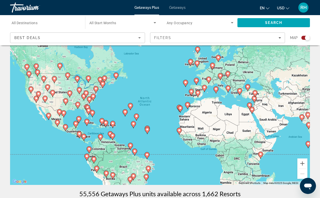
click at [99, 79] on image "Main content" at bounding box center [100, 79] width 3 height 3
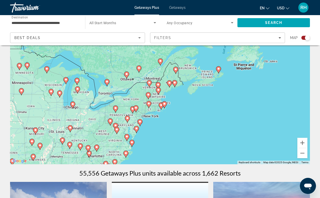
scroll to position [37, 0]
click at [127, 121] on icon "Main content" at bounding box center [127, 119] width 5 height 7
type input "**********"
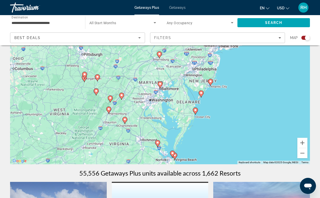
click at [160, 84] on image "Main content" at bounding box center [160, 83] width 3 height 3
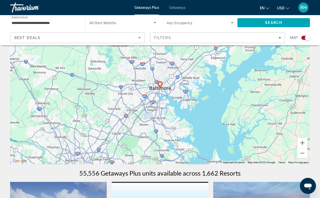
click at [160, 84] on image "Main content" at bounding box center [160, 83] width 3 height 3
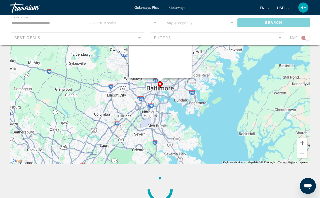
scroll to position [0, 0]
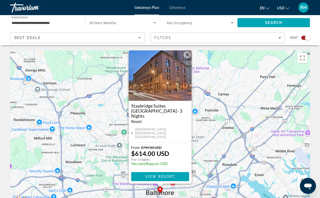
click at [186, 58] on button "Close" at bounding box center [188, 55] width 8 height 8
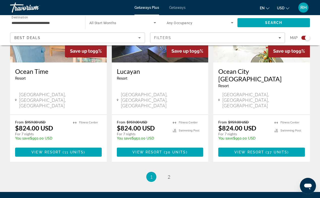
scroll to position [792, 0]
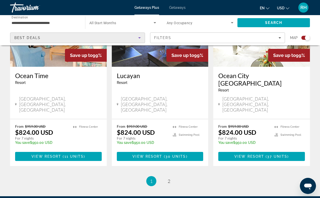
click at [136, 38] on div "Best Deals" at bounding box center [76, 38] width 124 height 6
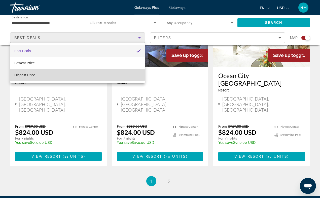
click at [74, 74] on mat-option "Highest Price" at bounding box center [77, 75] width 134 height 12
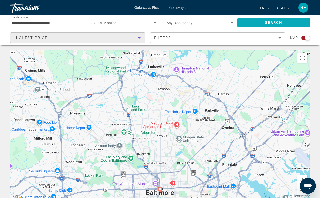
scroll to position [0, 0]
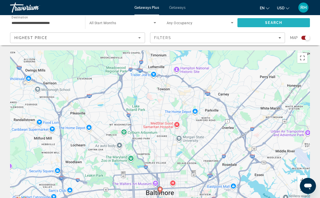
click at [271, 23] on span "Search" at bounding box center [273, 23] width 17 height 4
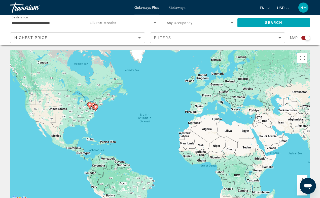
click at [95, 109] on icon "Main content" at bounding box center [95, 108] width 5 height 7
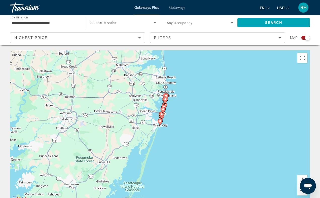
click at [159, 122] on image "Main content" at bounding box center [160, 121] width 3 height 3
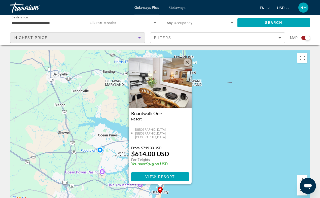
click at [48, 35] on div "Highest Price" at bounding box center [76, 38] width 124 height 6
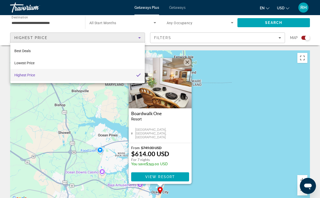
click at [169, 32] on div at bounding box center [160, 99] width 320 height 198
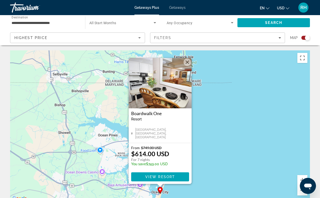
click at [117, 24] on span "Search widget" at bounding box center [121, 23] width 64 height 6
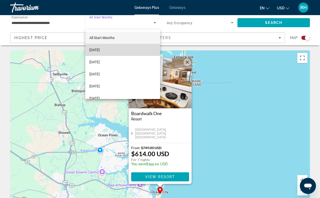
click at [100, 48] on span "[DATE]" at bounding box center [94, 50] width 10 height 6
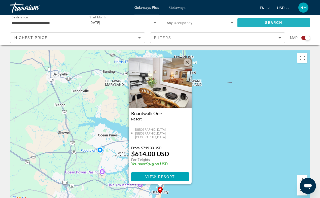
click at [255, 24] on span "Search" at bounding box center [273, 23] width 73 height 12
